Goal: Information Seeking & Learning: Understand process/instructions

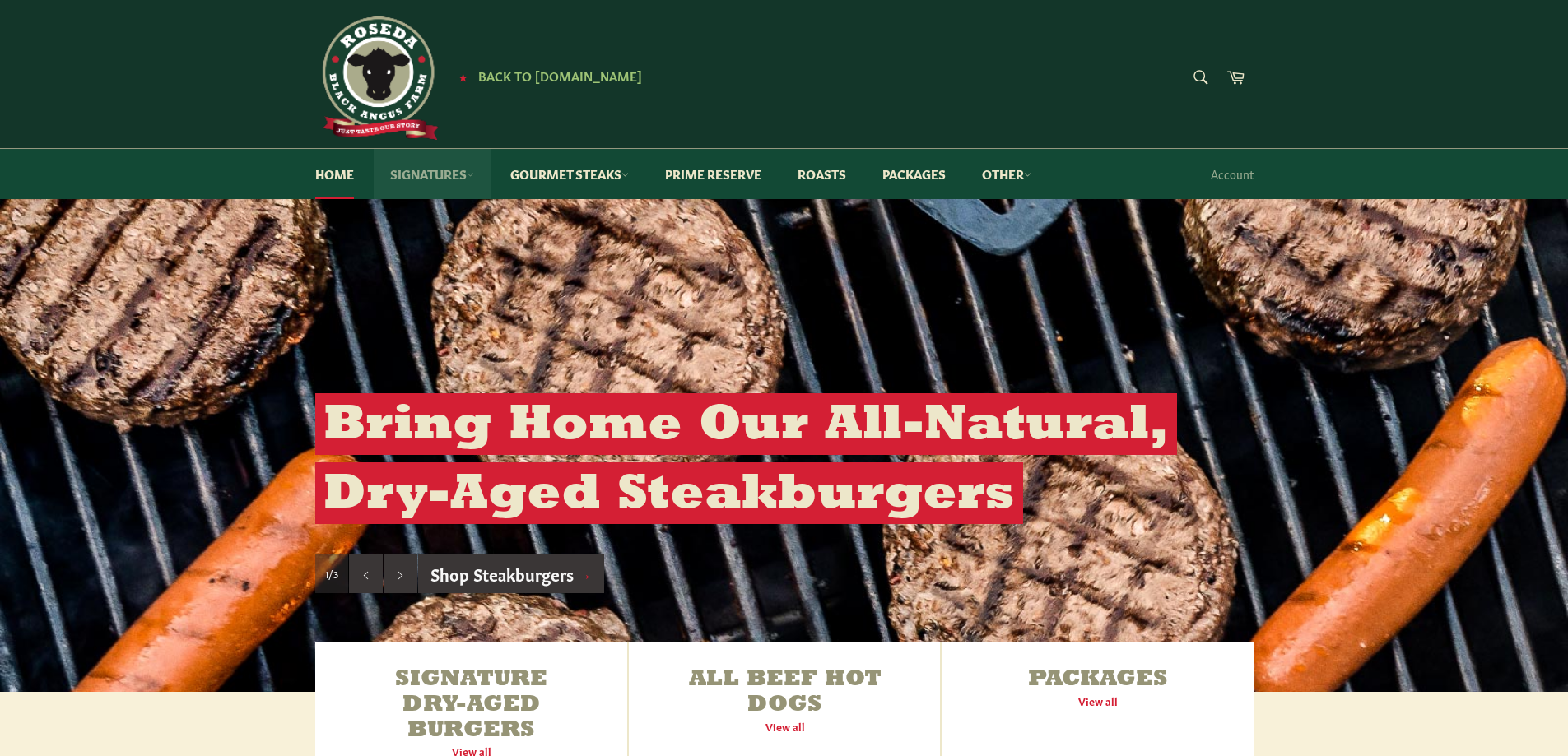
click at [447, 174] on link "Signatures" at bounding box center [432, 173] width 117 height 50
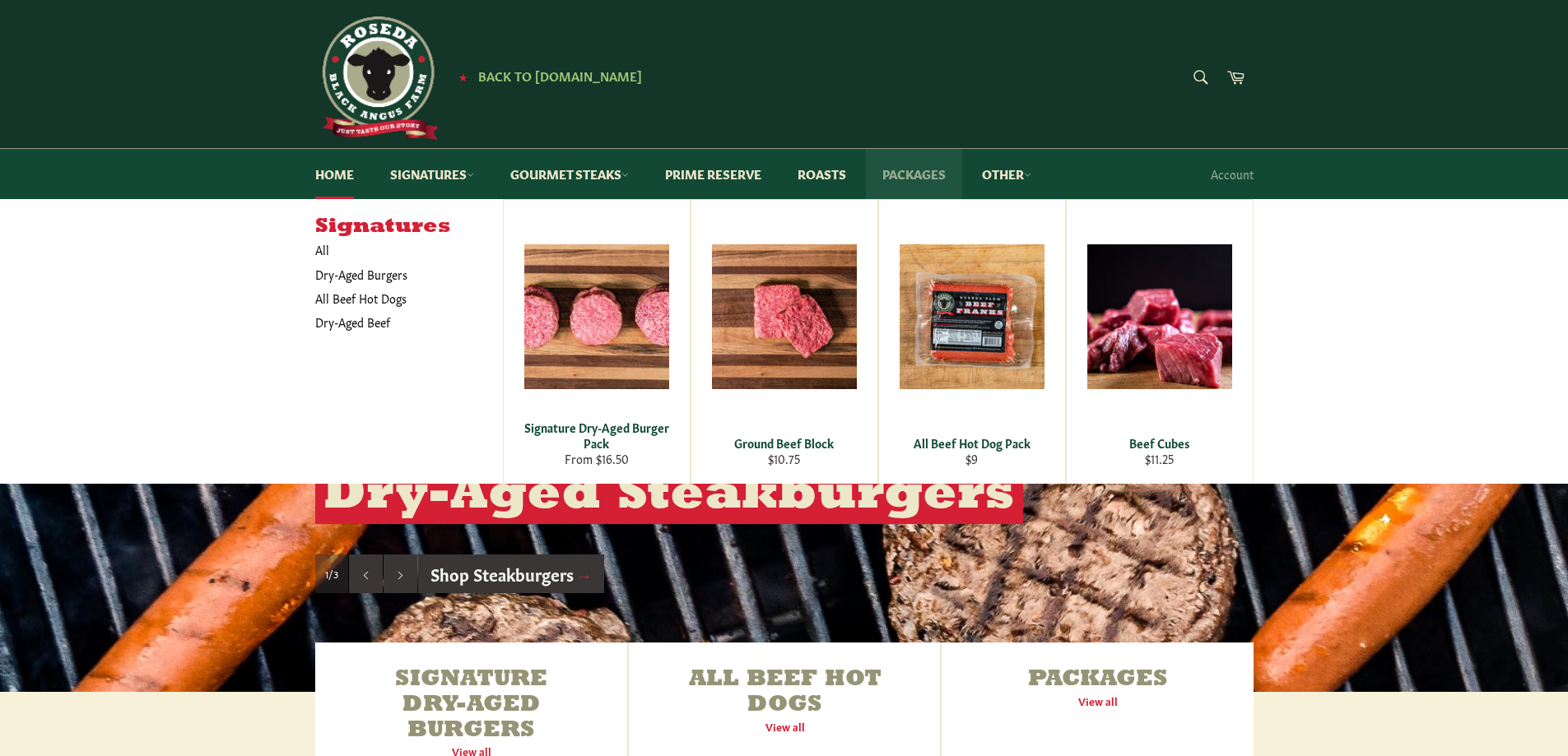
click at [927, 168] on link "Packages" at bounding box center [914, 173] width 96 height 50
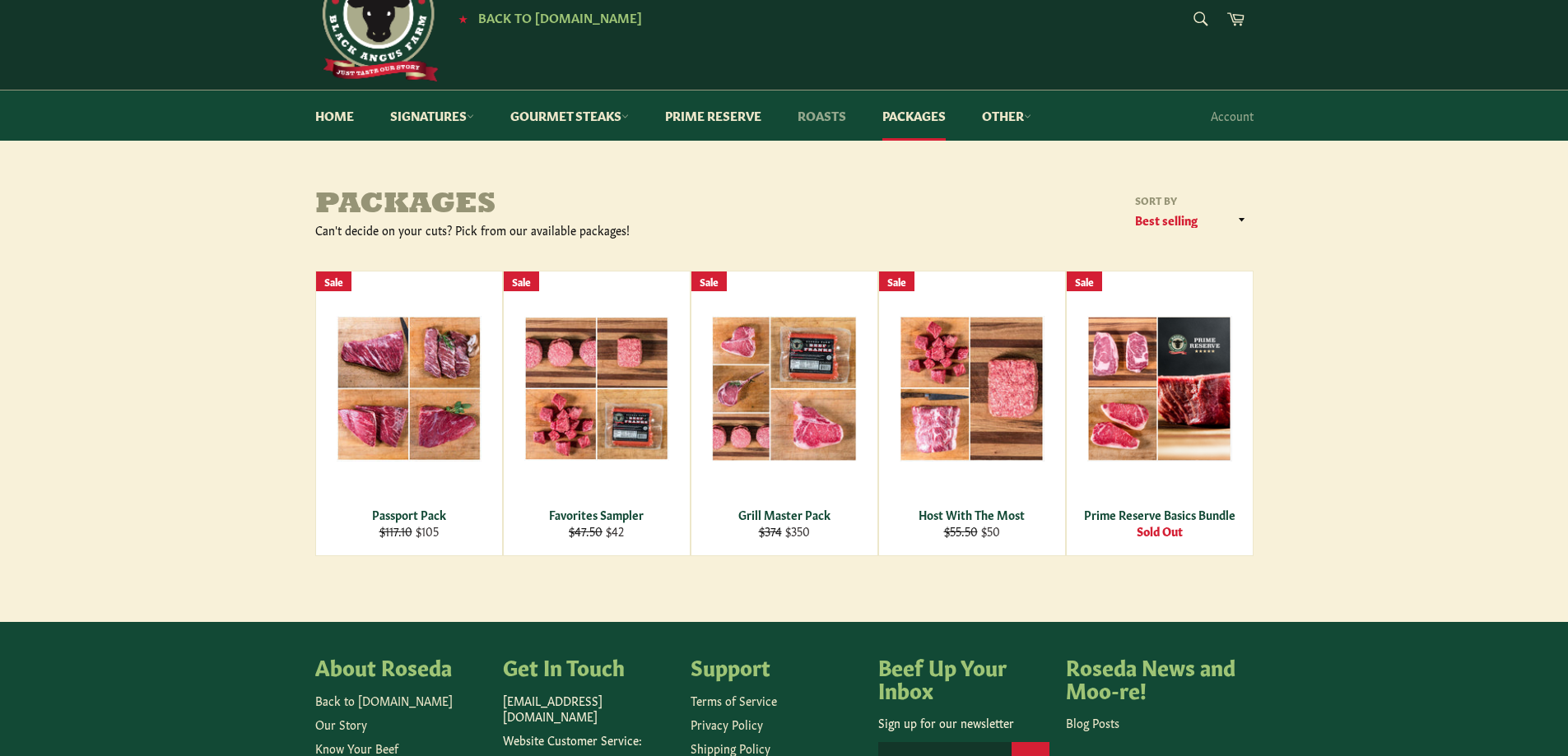
scroll to position [83, 0]
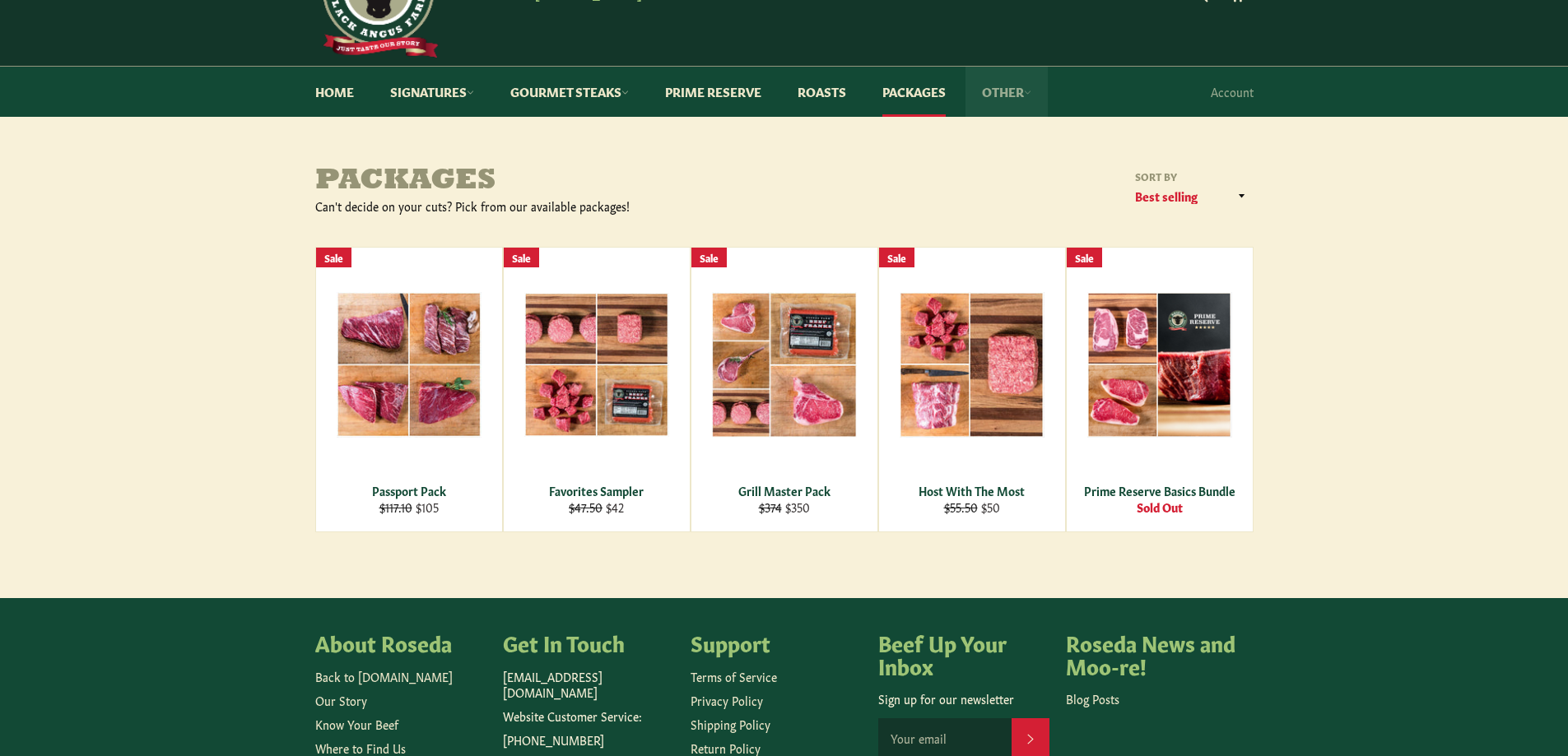
click at [1029, 91] on link "Other" at bounding box center [1007, 91] width 83 height 50
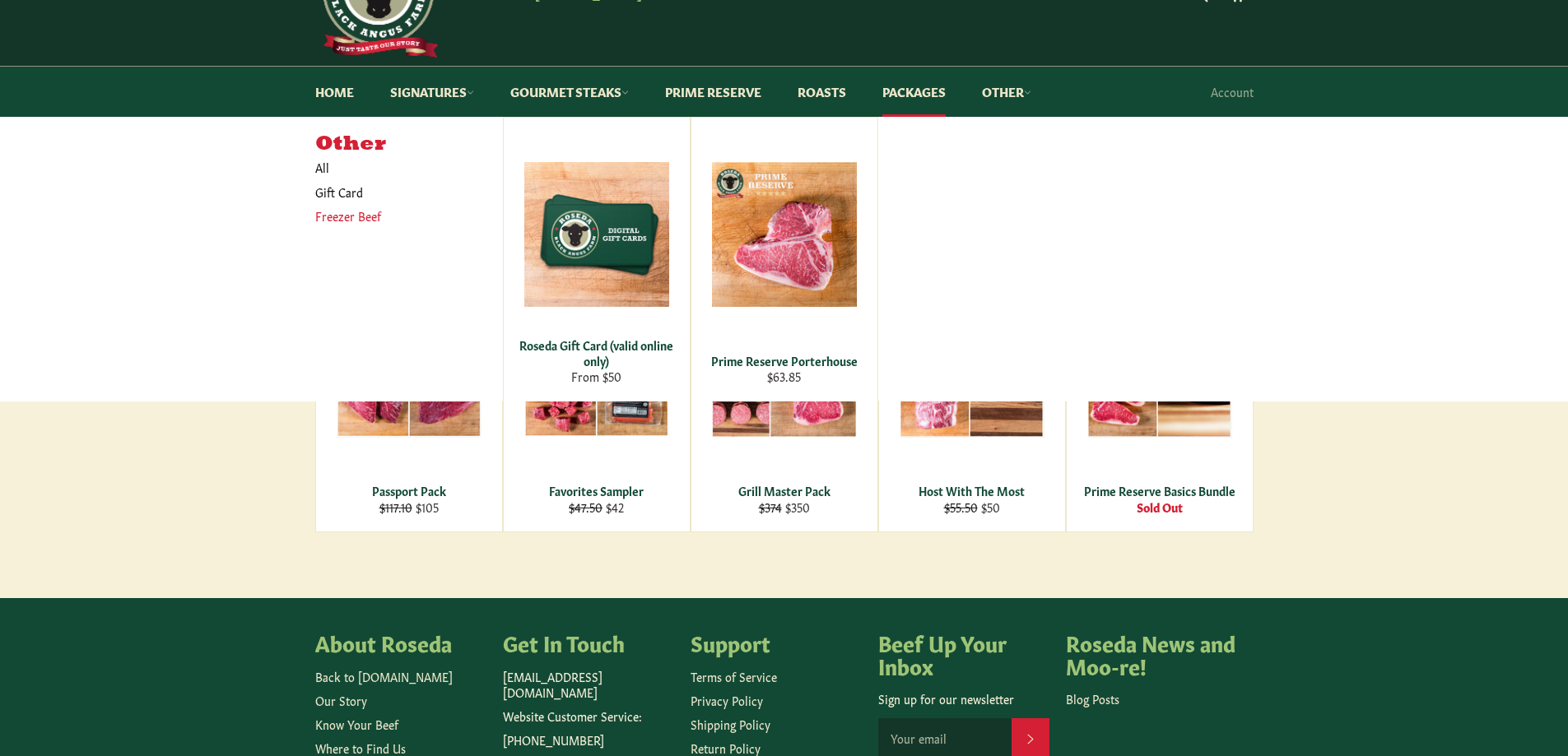
click at [363, 221] on link "Freezer Beef" at bounding box center [396, 216] width 179 height 24
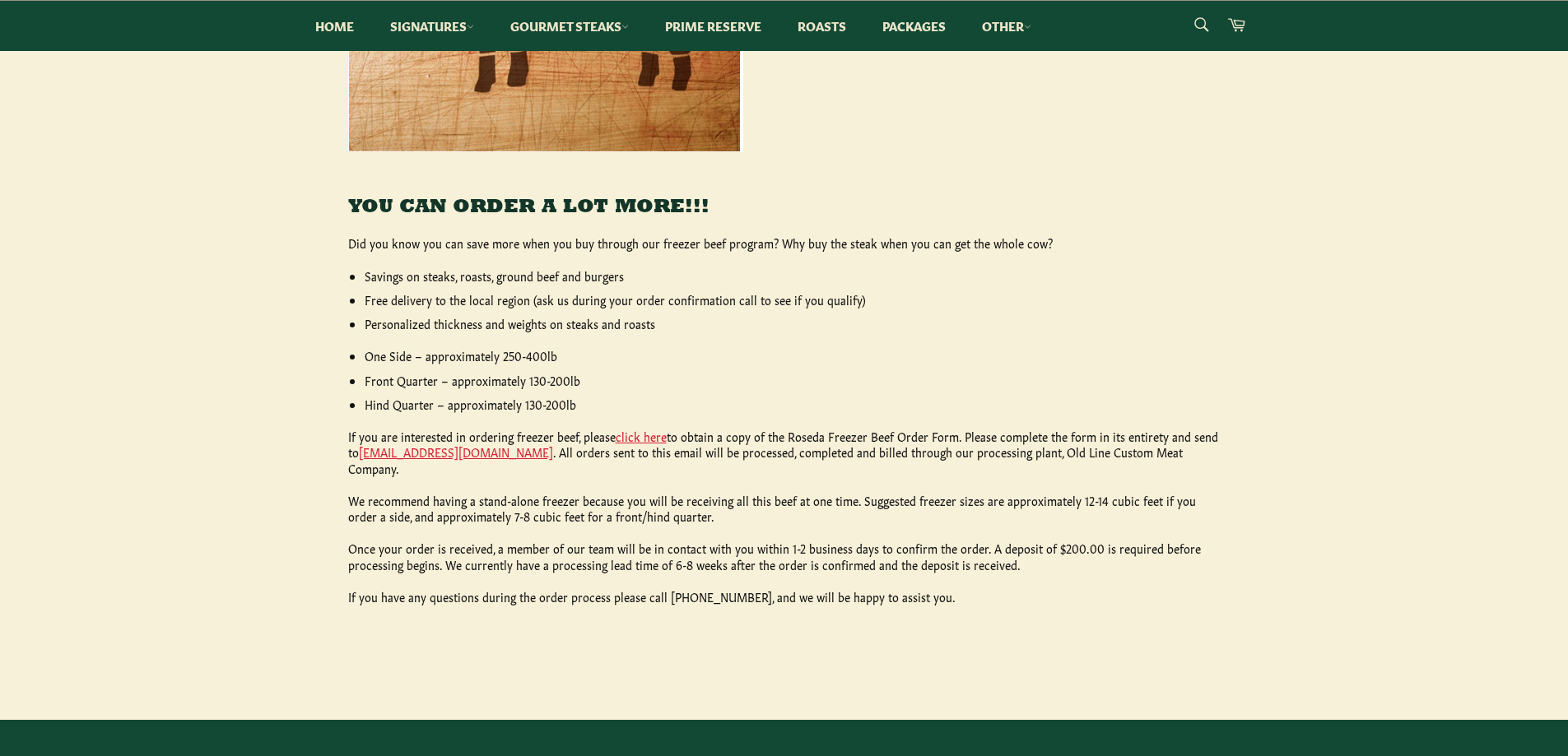
scroll to position [658, 0]
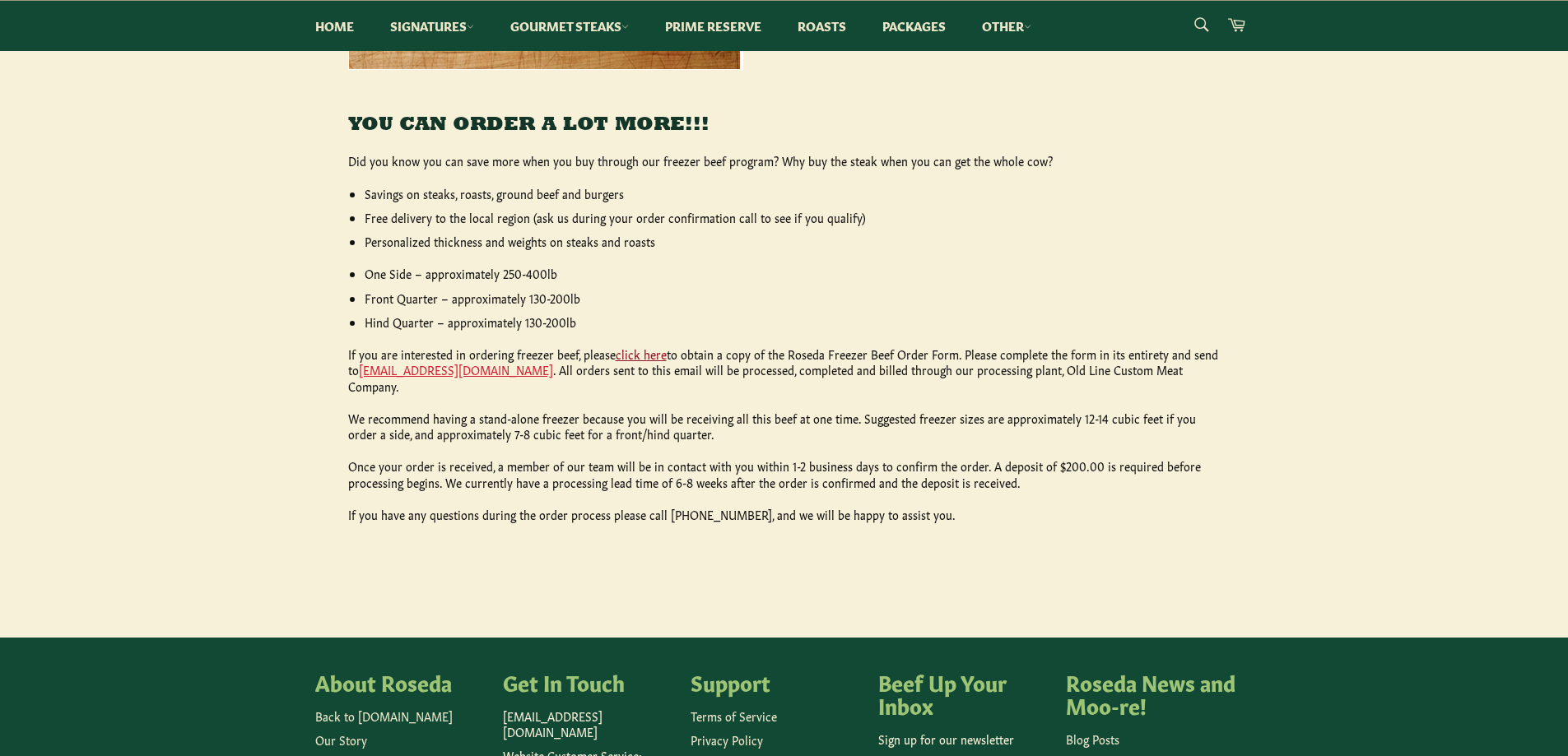
click at [647, 353] on link "click here" at bounding box center [641, 353] width 51 height 17
